Goal: Navigation & Orientation: Find specific page/section

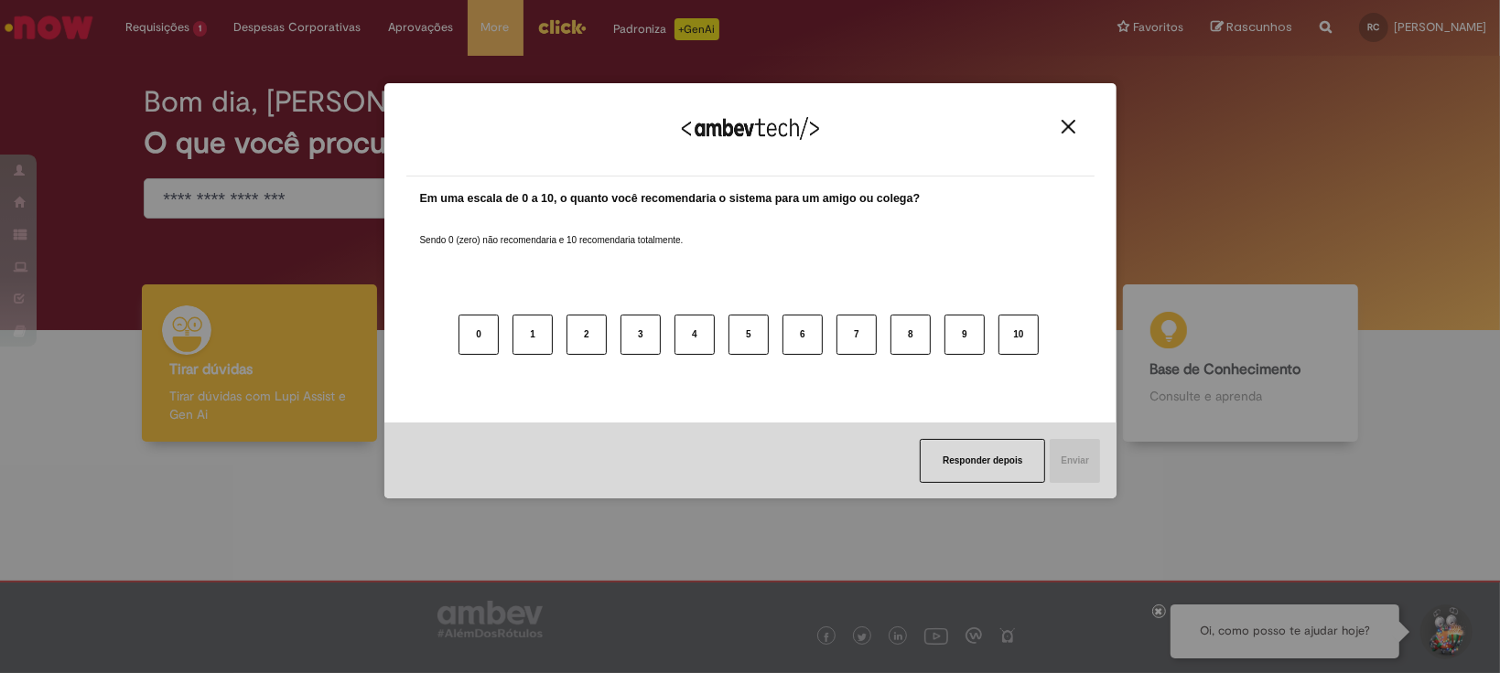
click at [1068, 134] on button "Close" at bounding box center [1068, 127] width 25 height 16
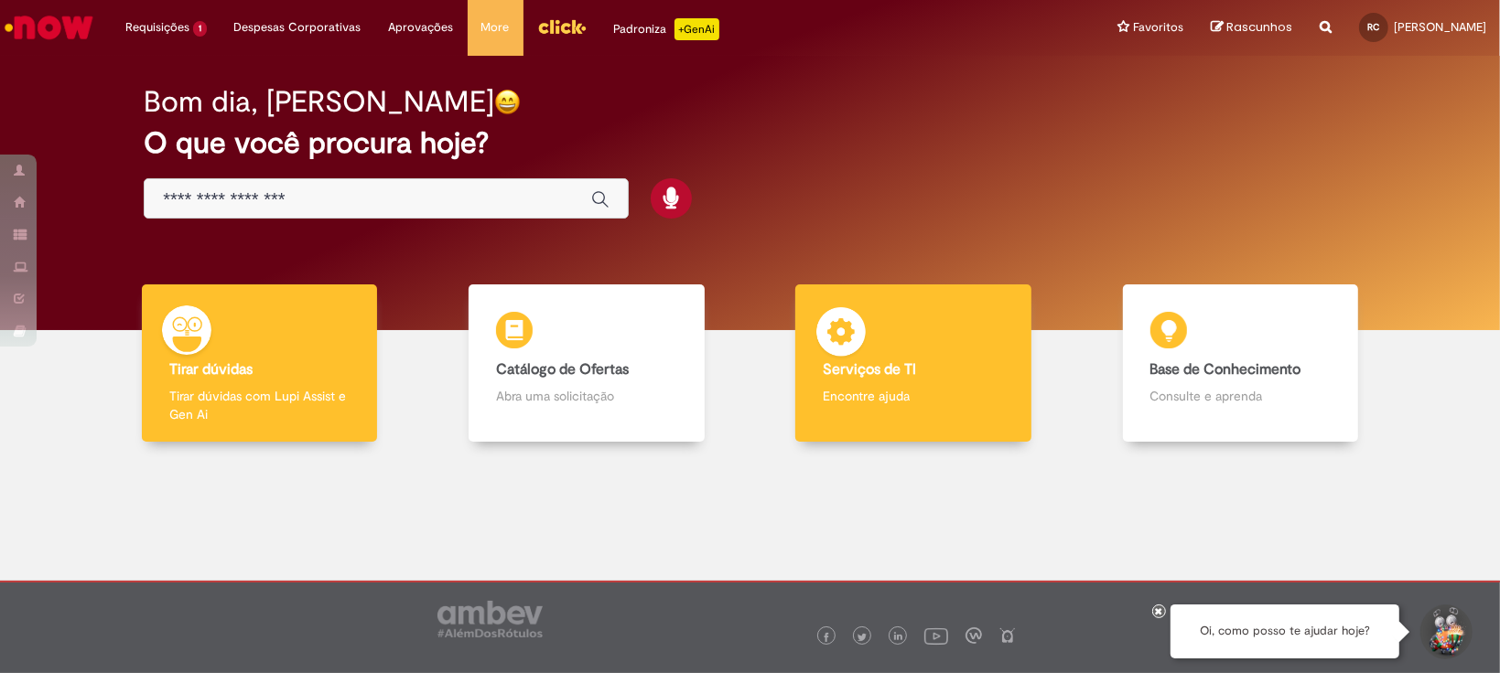
click at [948, 382] on div "Serviços de TI Serviços de TI Encontre ajuda" at bounding box center [913, 364] width 236 height 158
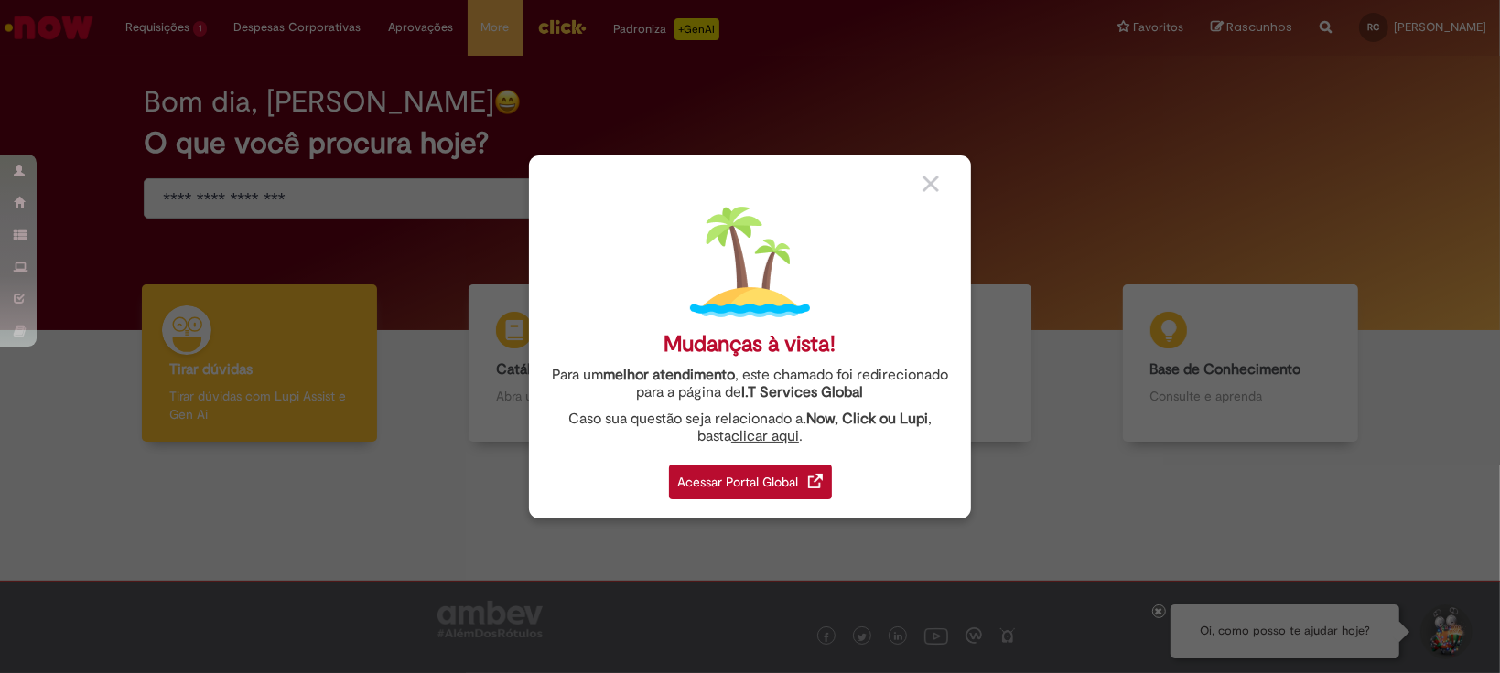
click at [765, 487] on div "Acessar Portal Global" at bounding box center [750, 482] width 163 height 35
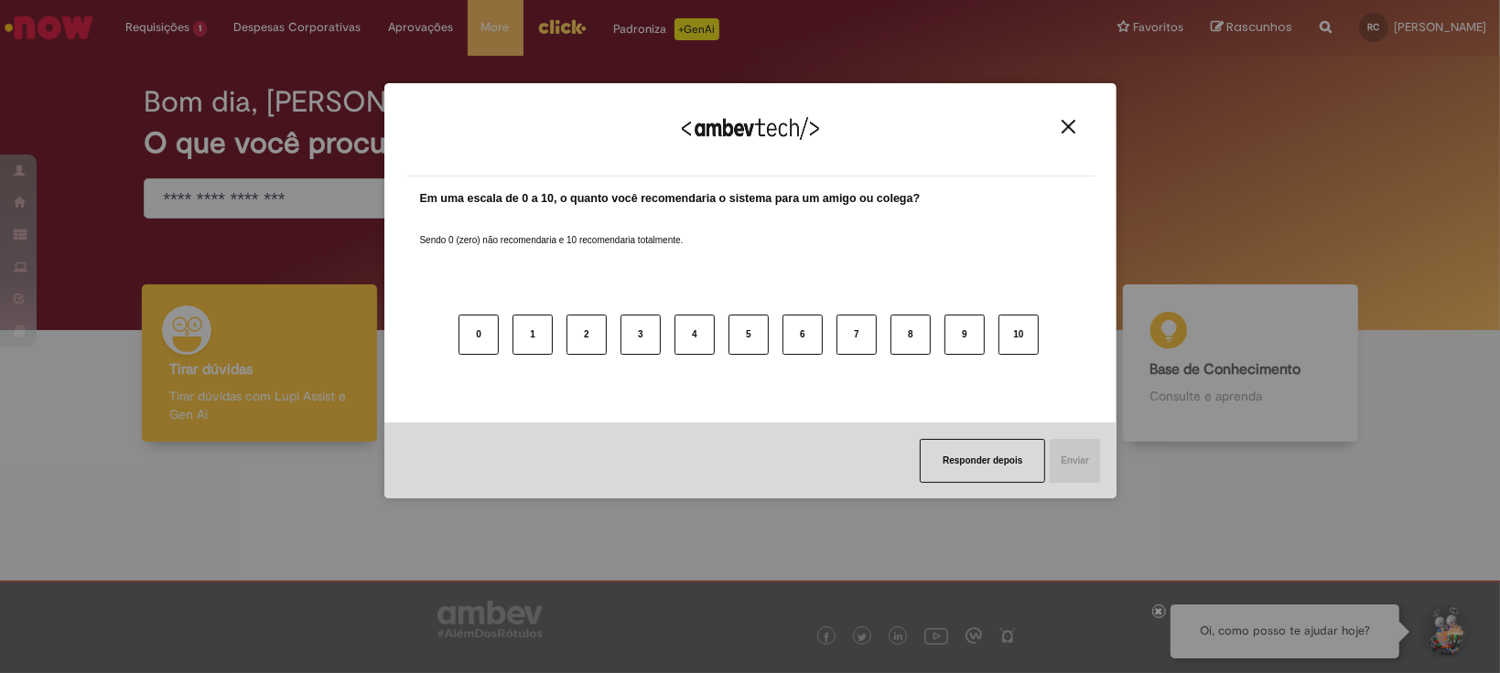
click at [1071, 124] on img "Close" at bounding box center [1068, 127] width 14 height 14
